Goal: Information Seeking & Learning: Learn about a topic

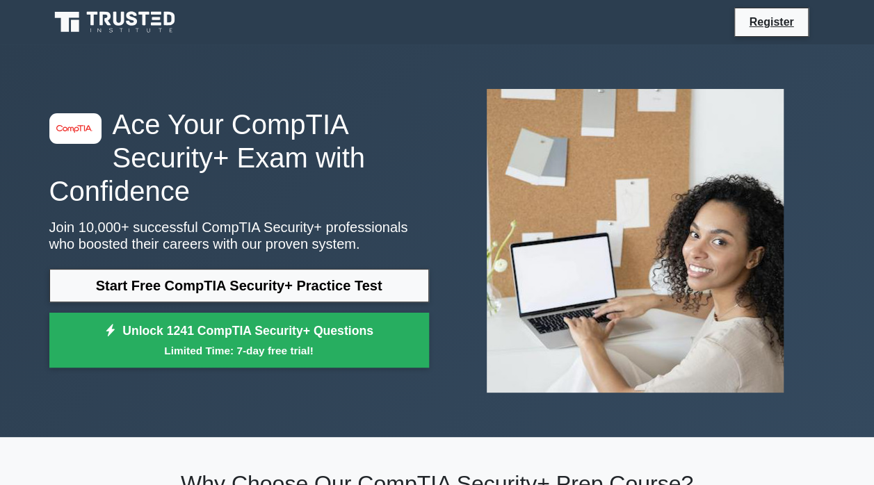
click at [410, 277] on link "Start Free CompTIA Security+ Practice Test" at bounding box center [239, 285] width 380 height 33
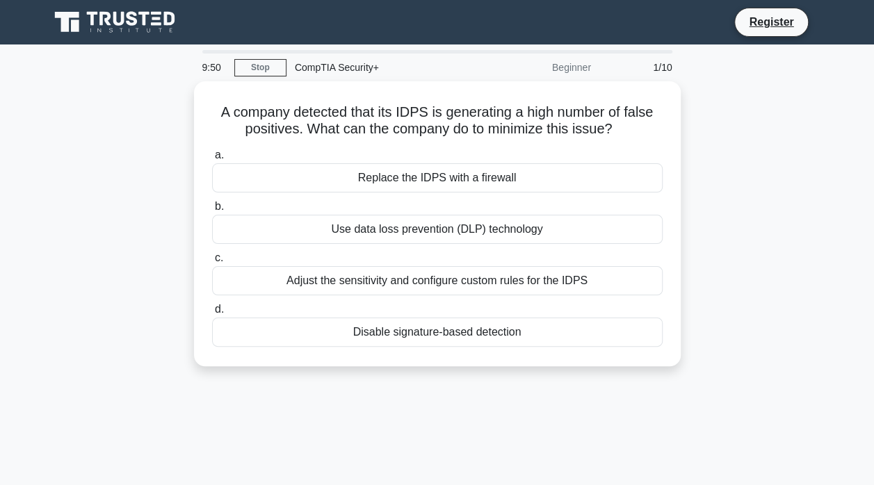
click at [632, 282] on div "Adjust the sensitivity and configure custom rules for the IDPS" at bounding box center [437, 280] width 450 height 29
click at [212, 263] on input "c. Adjust the sensitivity and configure custom rules for the IDPS" at bounding box center [212, 258] width 0 height 9
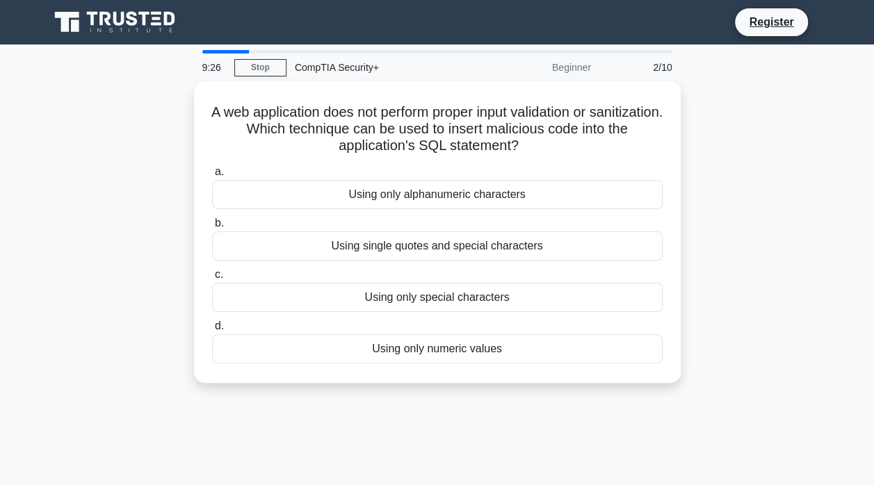
click at [587, 255] on div "Using single quotes and special characters" at bounding box center [437, 245] width 450 height 29
click at [212, 228] on input "b. Using single quotes and special characters" at bounding box center [212, 223] width 0 height 9
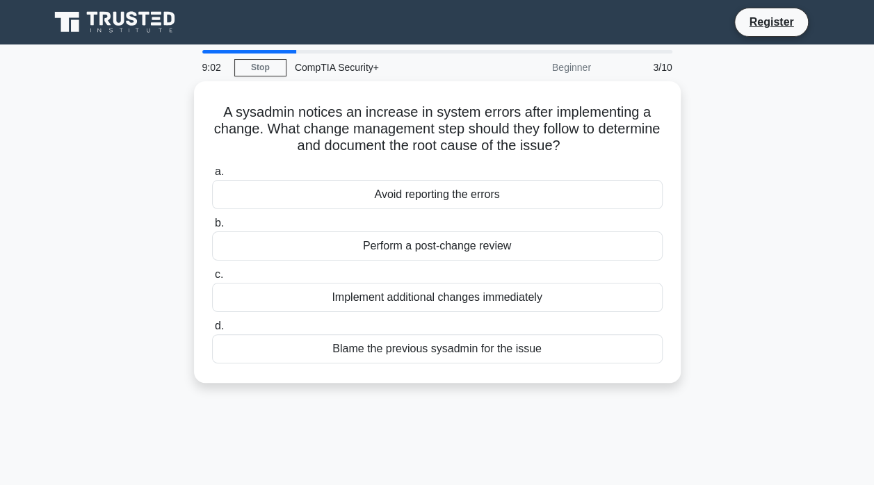
click at [599, 256] on div "Perform a post-change review" at bounding box center [437, 245] width 450 height 29
click at [212, 228] on input "b. Perform a post-change review" at bounding box center [212, 223] width 0 height 9
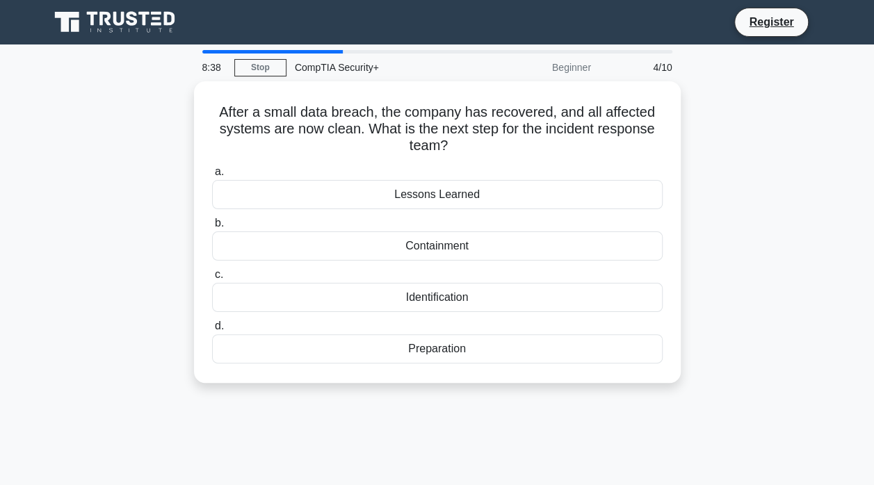
click at [601, 175] on label "a. Lessons Learned" at bounding box center [437, 186] width 450 height 46
click at [212, 175] on input "a. Lessons Learned" at bounding box center [212, 172] width 0 height 9
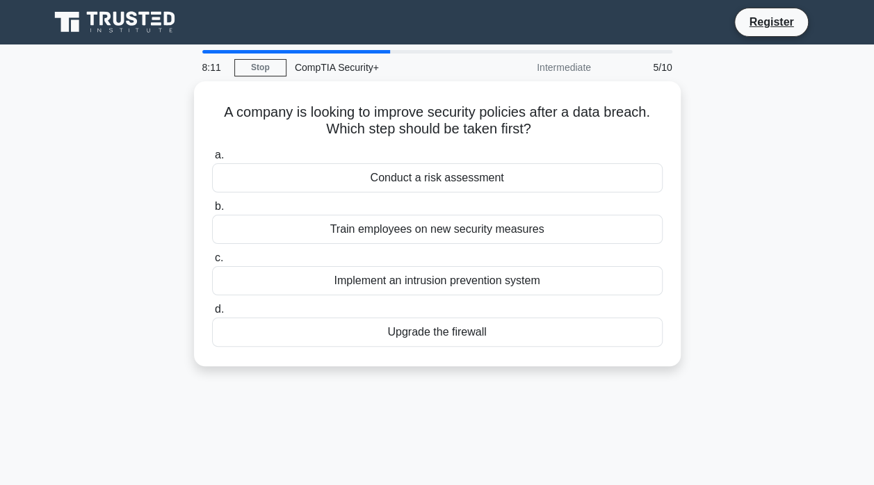
click at [580, 288] on div "Implement an intrusion prevention system" at bounding box center [437, 280] width 450 height 29
click at [212, 263] on input "c. Implement an intrusion prevention system" at bounding box center [212, 258] width 0 height 9
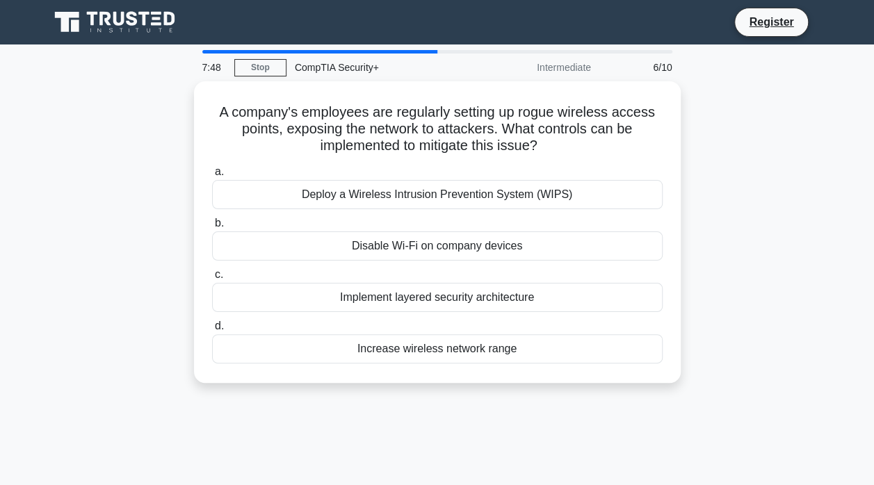
click at [606, 204] on div "Deploy a Wireless Intrusion Prevention System (WIPS)" at bounding box center [437, 194] width 450 height 29
click at [212, 177] on input "a. Deploy a Wireless Intrusion Prevention System (WIPS)" at bounding box center [212, 172] width 0 height 9
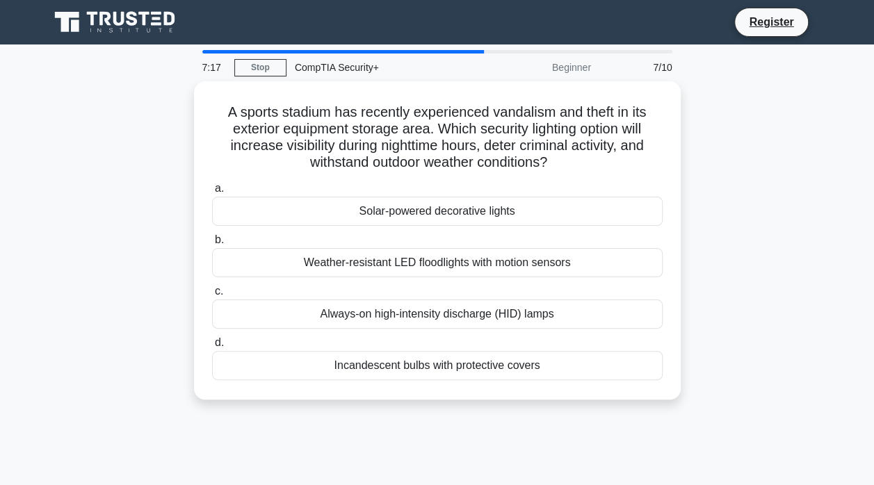
click at [584, 268] on div "Weather-resistant LED floodlights with motion sensors" at bounding box center [437, 262] width 450 height 29
click at [212, 245] on input "b. Weather-resistant LED floodlights with motion sensors" at bounding box center [212, 240] width 0 height 9
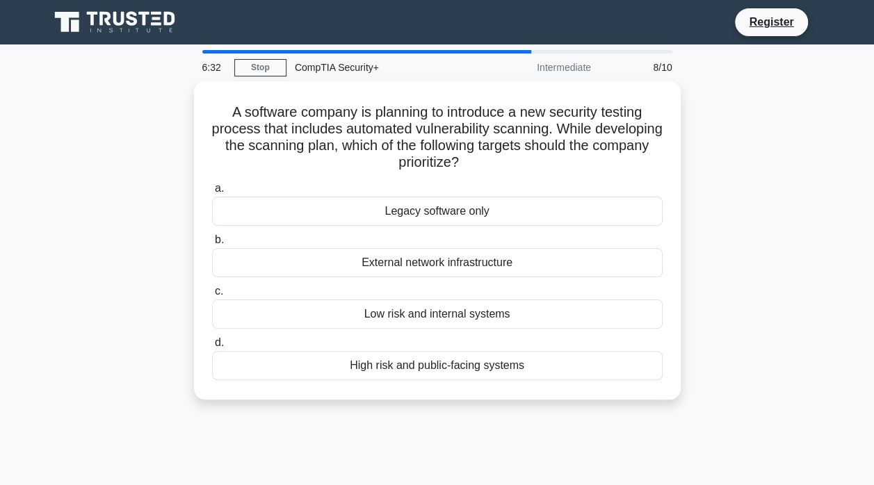
click at [577, 366] on div "High risk and public-facing systems" at bounding box center [437, 365] width 450 height 29
click at [212, 348] on input "d. High risk and public-facing systems" at bounding box center [212, 343] width 0 height 9
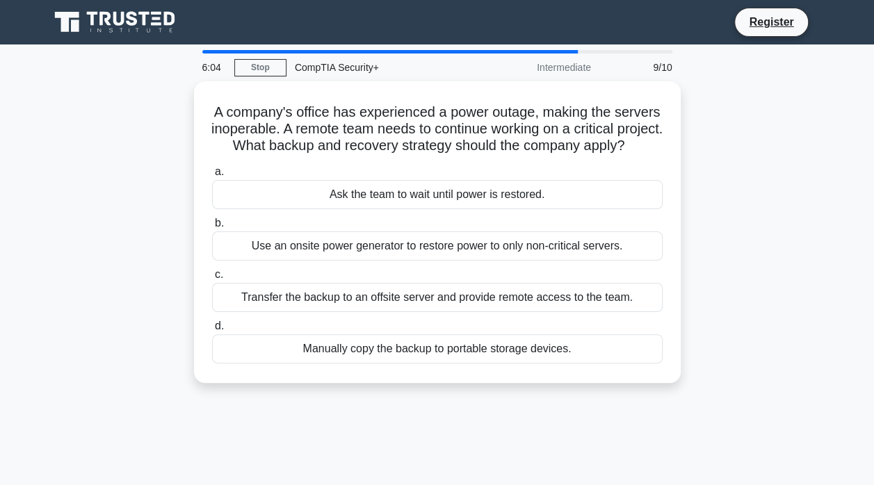
click at [589, 312] on div "Transfer the backup to an offsite server and provide remote access to the team." at bounding box center [437, 297] width 450 height 29
click at [212, 279] on input "c. Transfer the backup to an offsite server and provide remote access to the te…" at bounding box center [212, 274] width 0 height 9
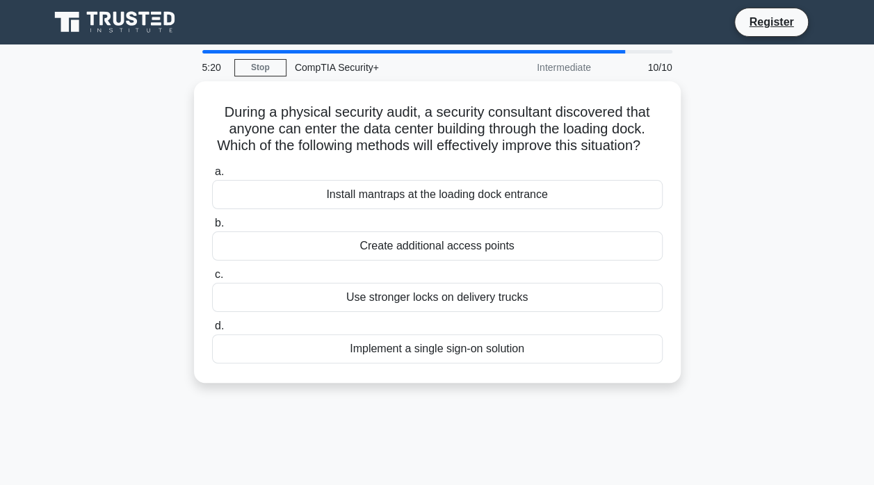
click at [596, 261] on div "Create additional access points" at bounding box center [437, 245] width 450 height 29
click at [212, 228] on input "b. Create additional access points" at bounding box center [212, 223] width 0 height 9
